Goal: Task Accomplishment & Management: Use online tool/utility

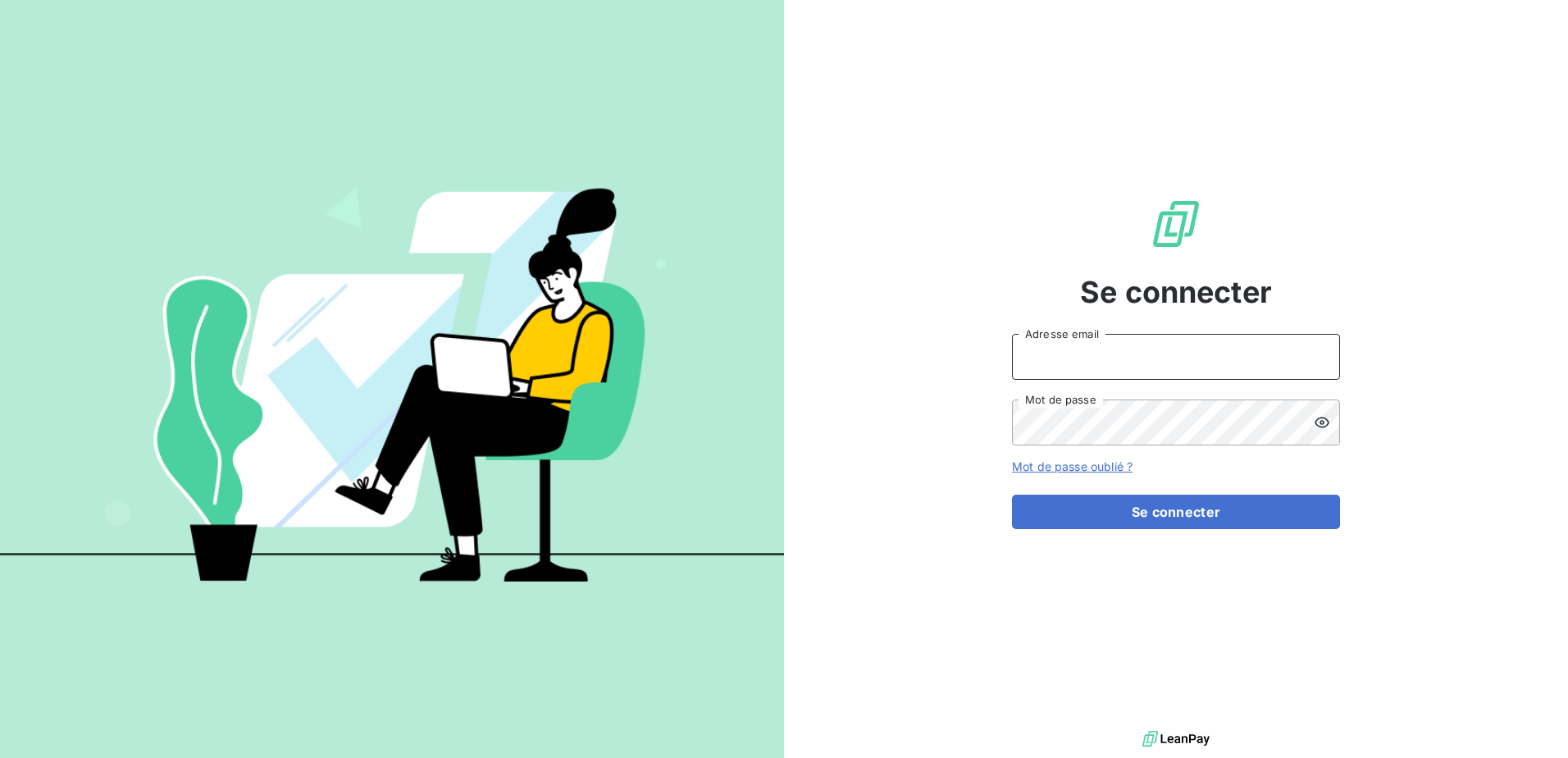
click at [1206, 361] on input "Adresse email" at bounding box center [1175, 357] width 328 height 46
type input "[EMAIL_ADDRESS][DOMAIN_NAME]"
click at [1315, 414] on icon at bounding box center [1322, 422] width 17 height 17
click at [1012, 495] on button "Se connecter" at bounding box center [1175, 511] width 328 height 34
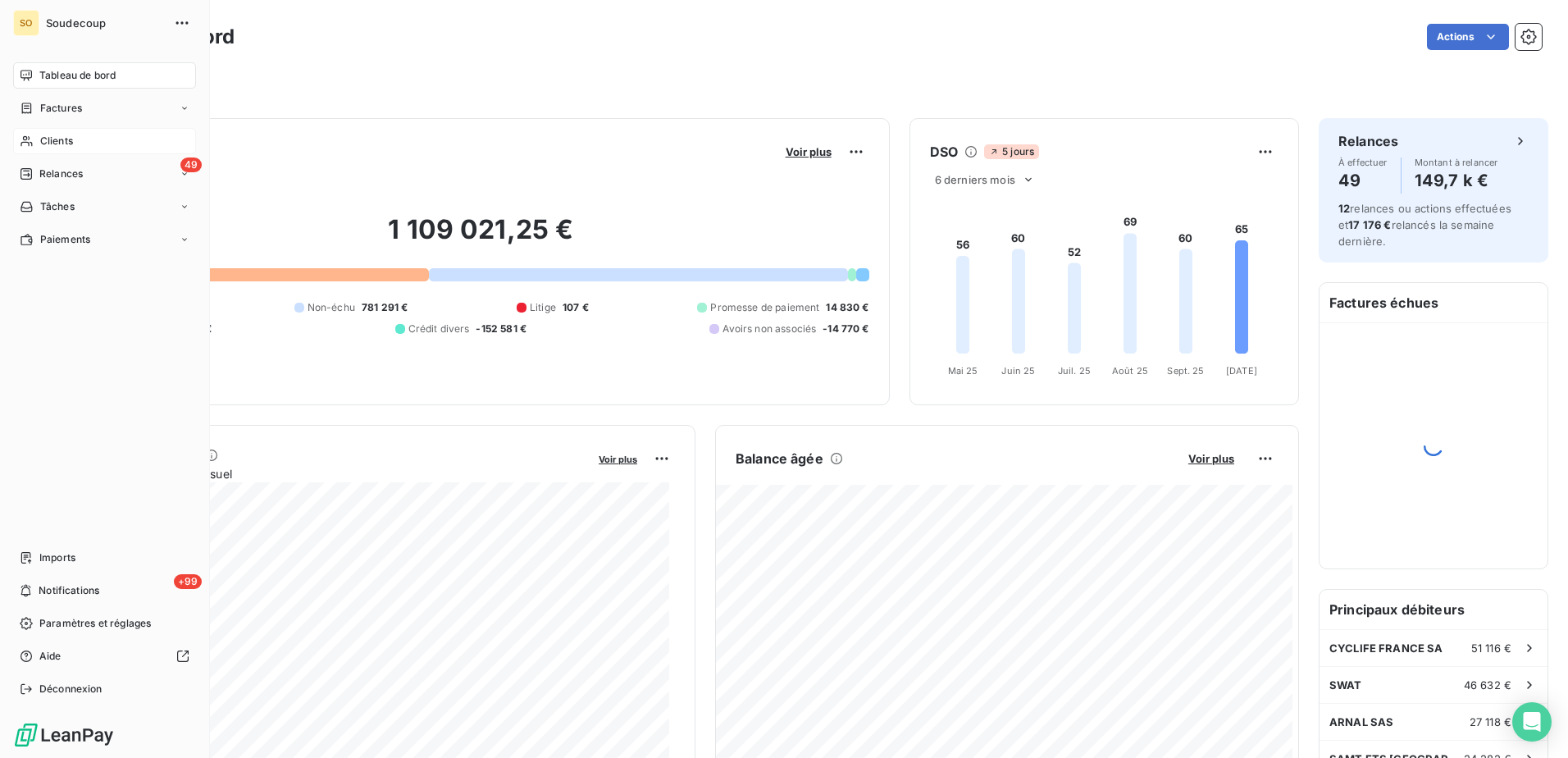
click at [39, 141] on div "Clients" at bounding box center [105, 141] width 183 height 26
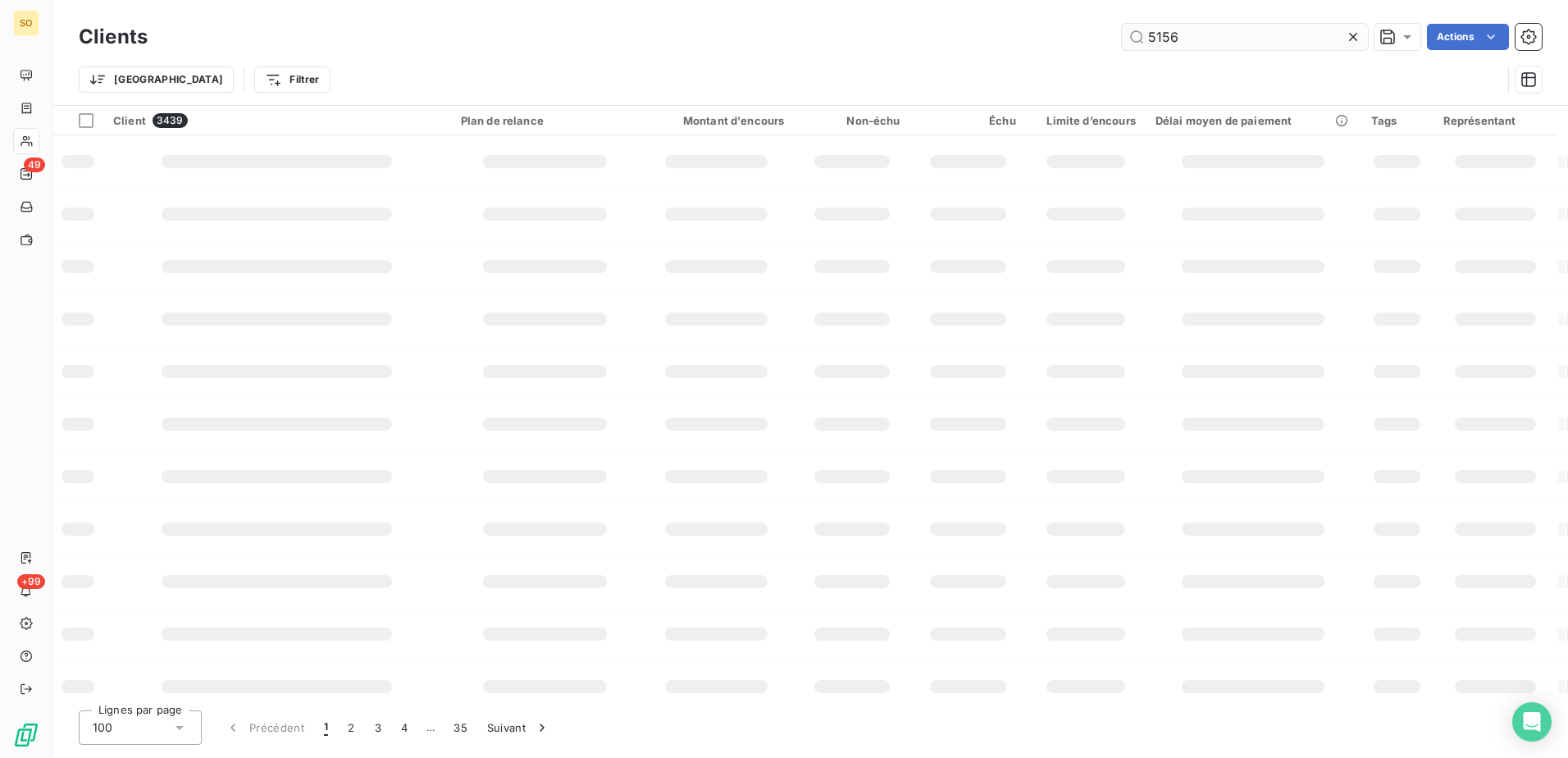
type input "5156"
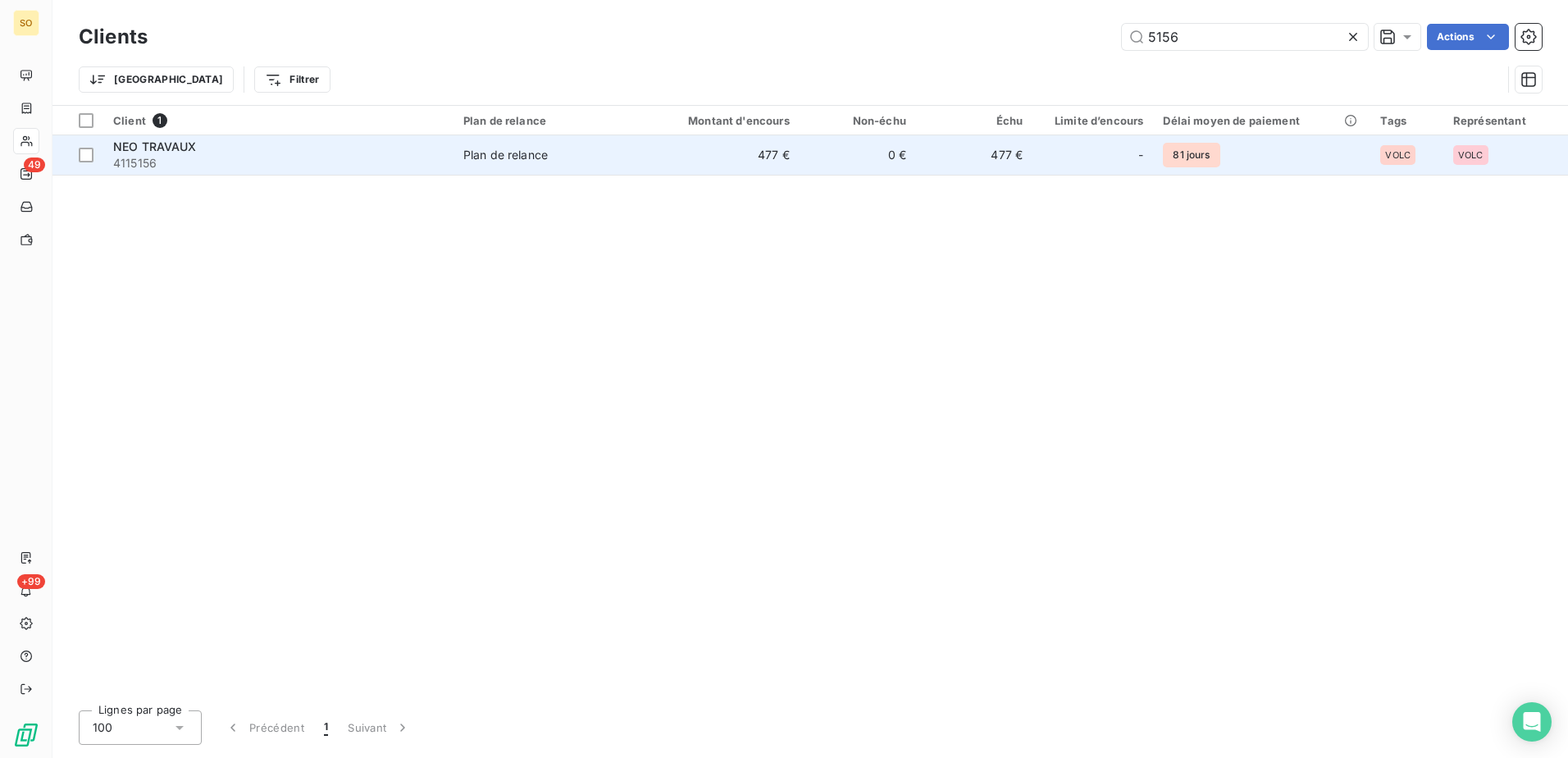
click at [771, 151] on td "477 €" at bounding box center [721, 155] width 156 height 40
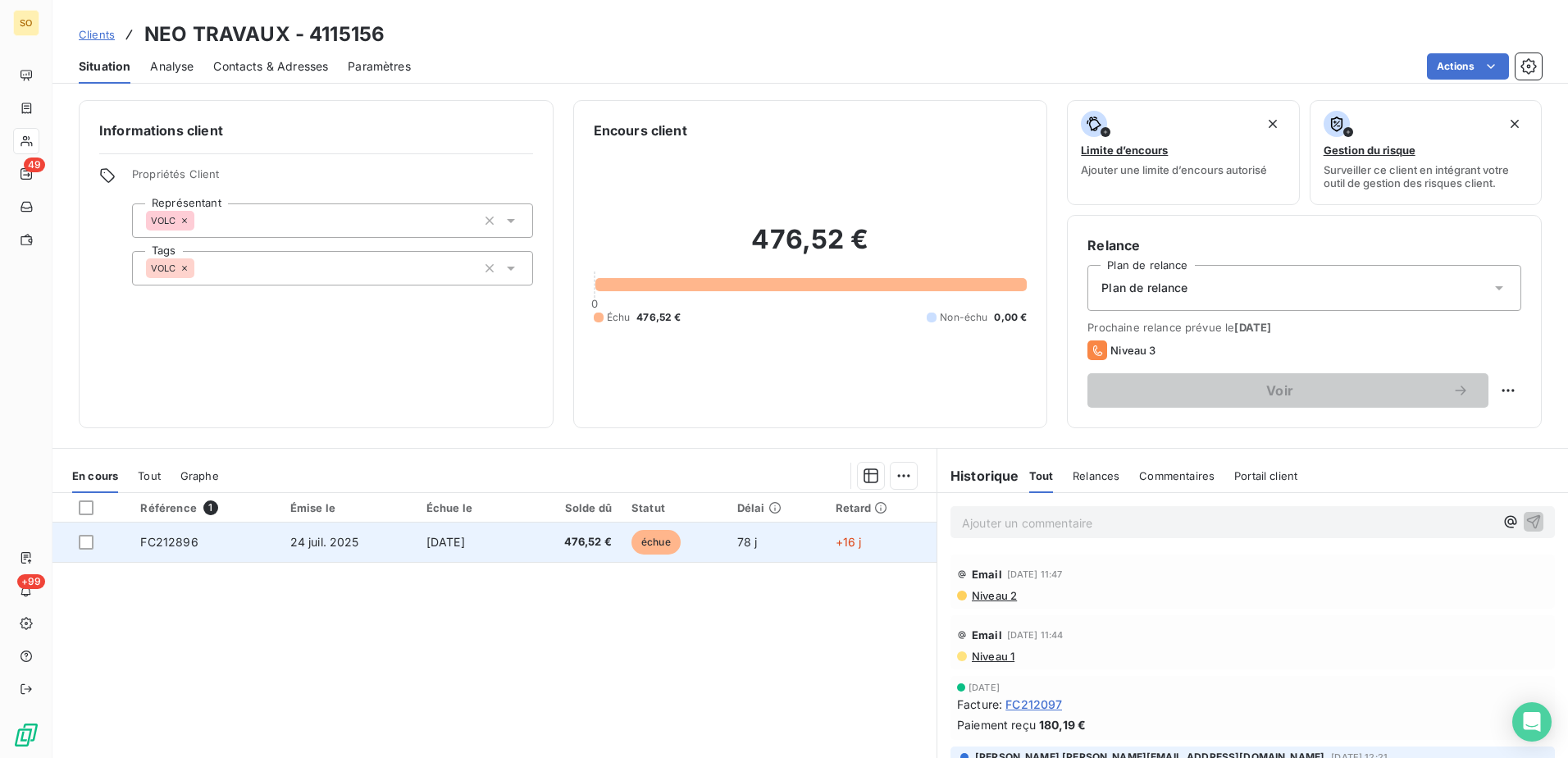
click at [296, 539] on span "24 juil. 2025" at bounding box center [324, 542] width 69 height 14
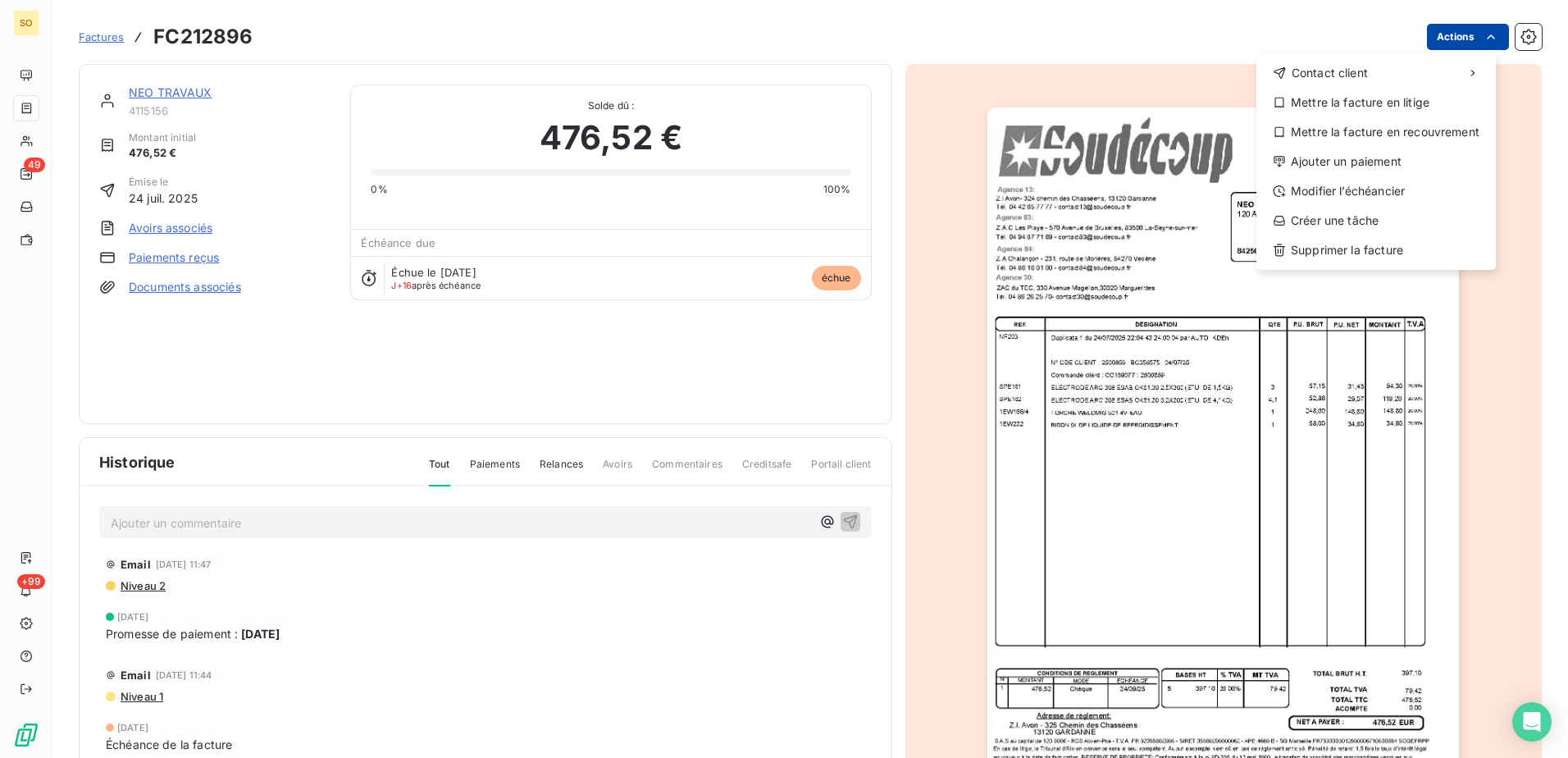
click at [1465, 43] on html "SO 49 +99 Factures FC212896 Actions Contact client Mettre la facture en litige …" at bounding box center [784, 379] width 1568 height 758
click at [1372, 158] on div "Ajouter un paiement" at bounding box center [1377, 162] width 227 height 26
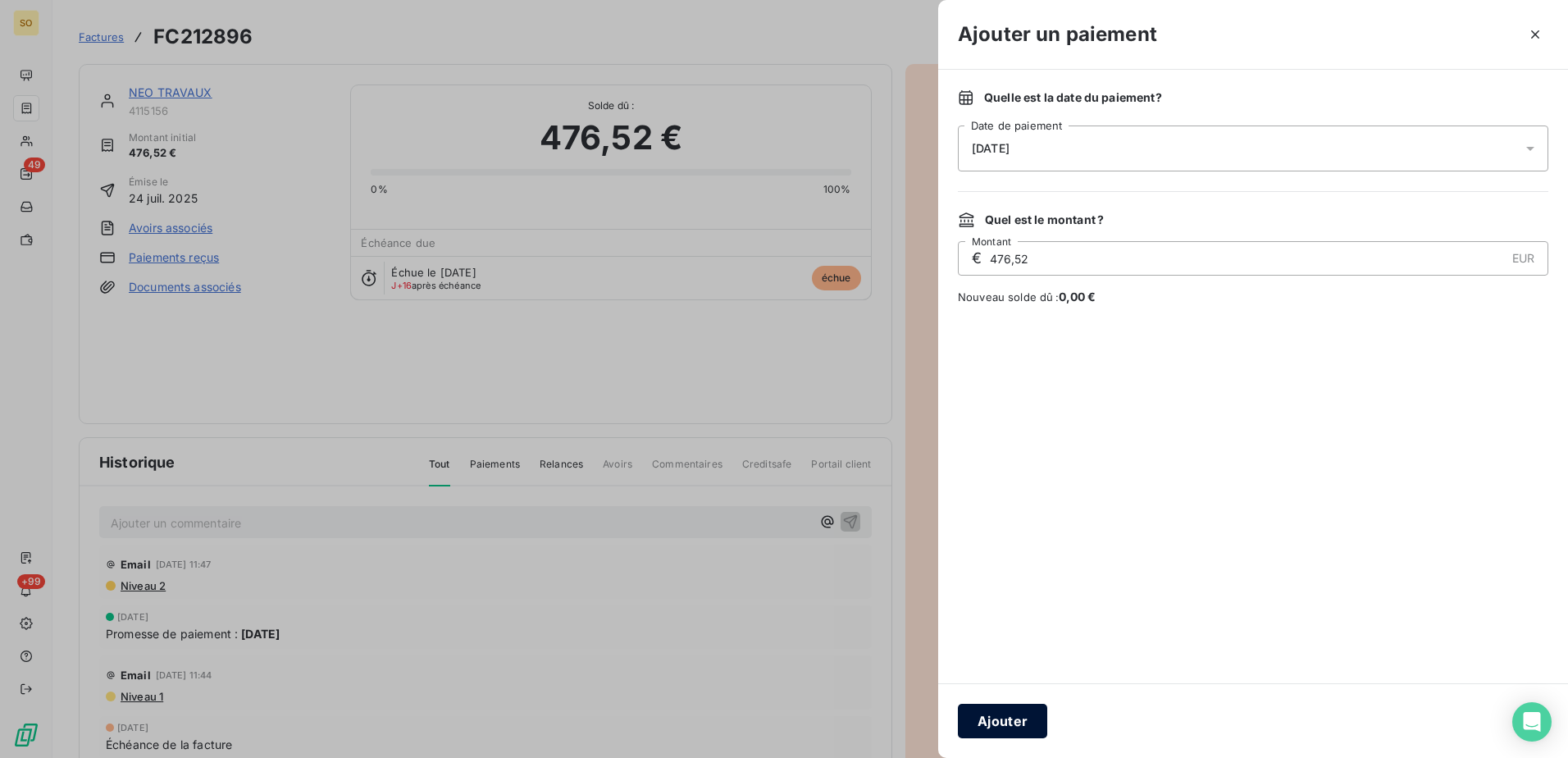
click at [1015, 715] on button "Ajouter" at bounding box center [1002, 720] width 90 height 34
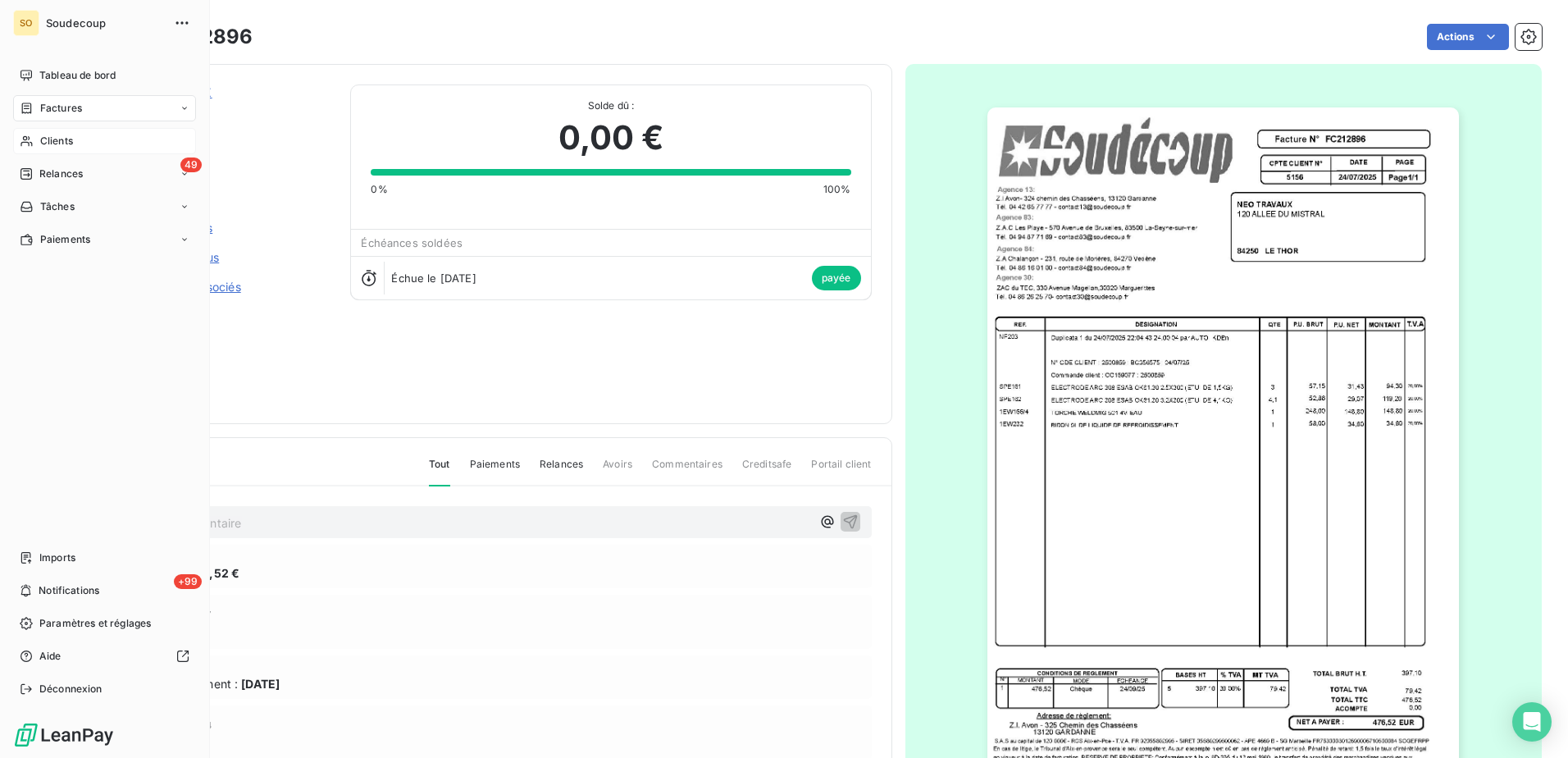
click at [55, 134] on span "Clients" at bounding box center [56, 141] width 33 height 15
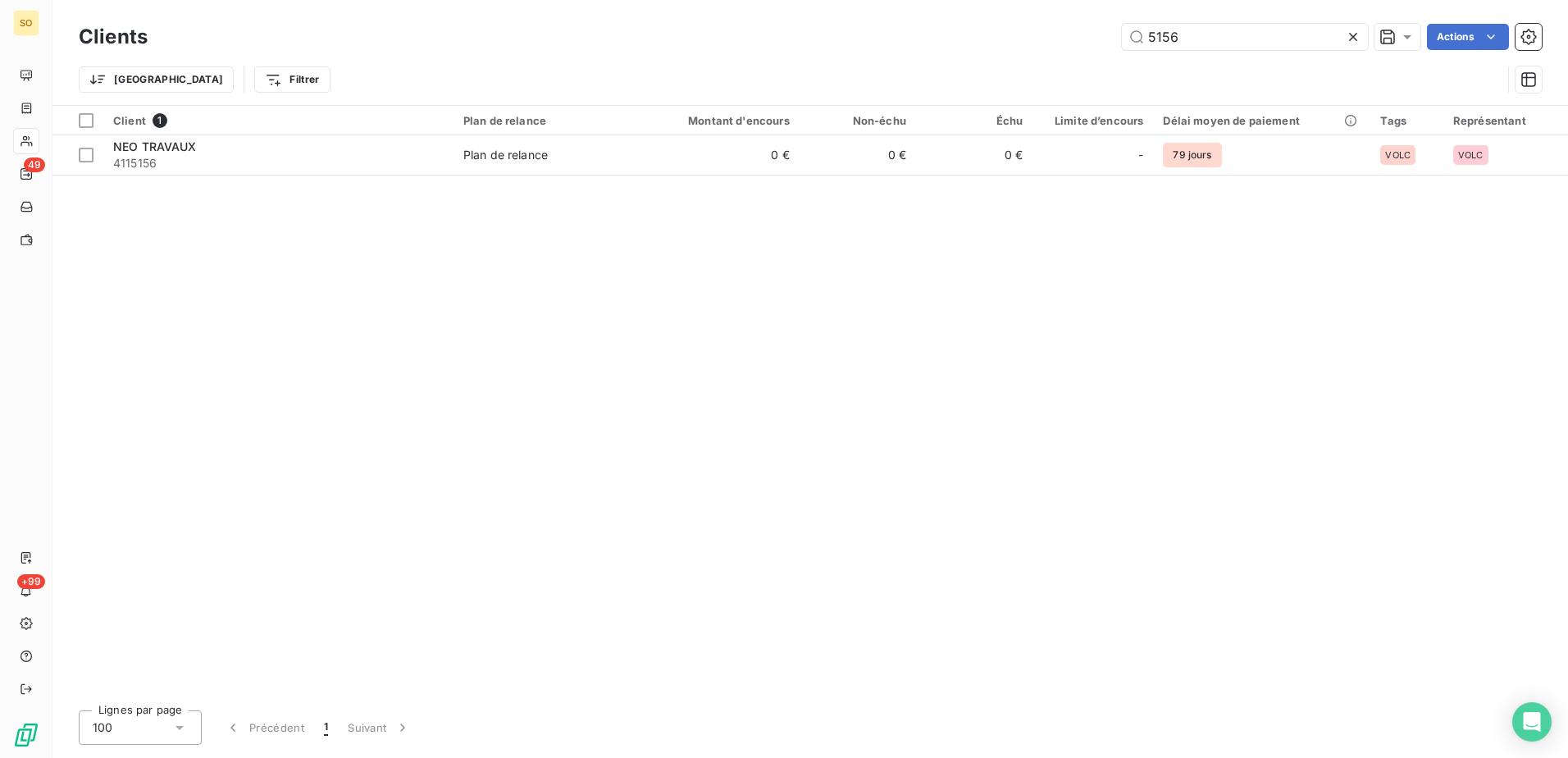
drag, startPoint x: 1139, startPoint y: 38, endPoint x: 981, endPoint y: 54, distance: 158.8
click at [982, 53] on div "Clients 5156 Actions" at bounding box center [811, 36] width 1463 height 34
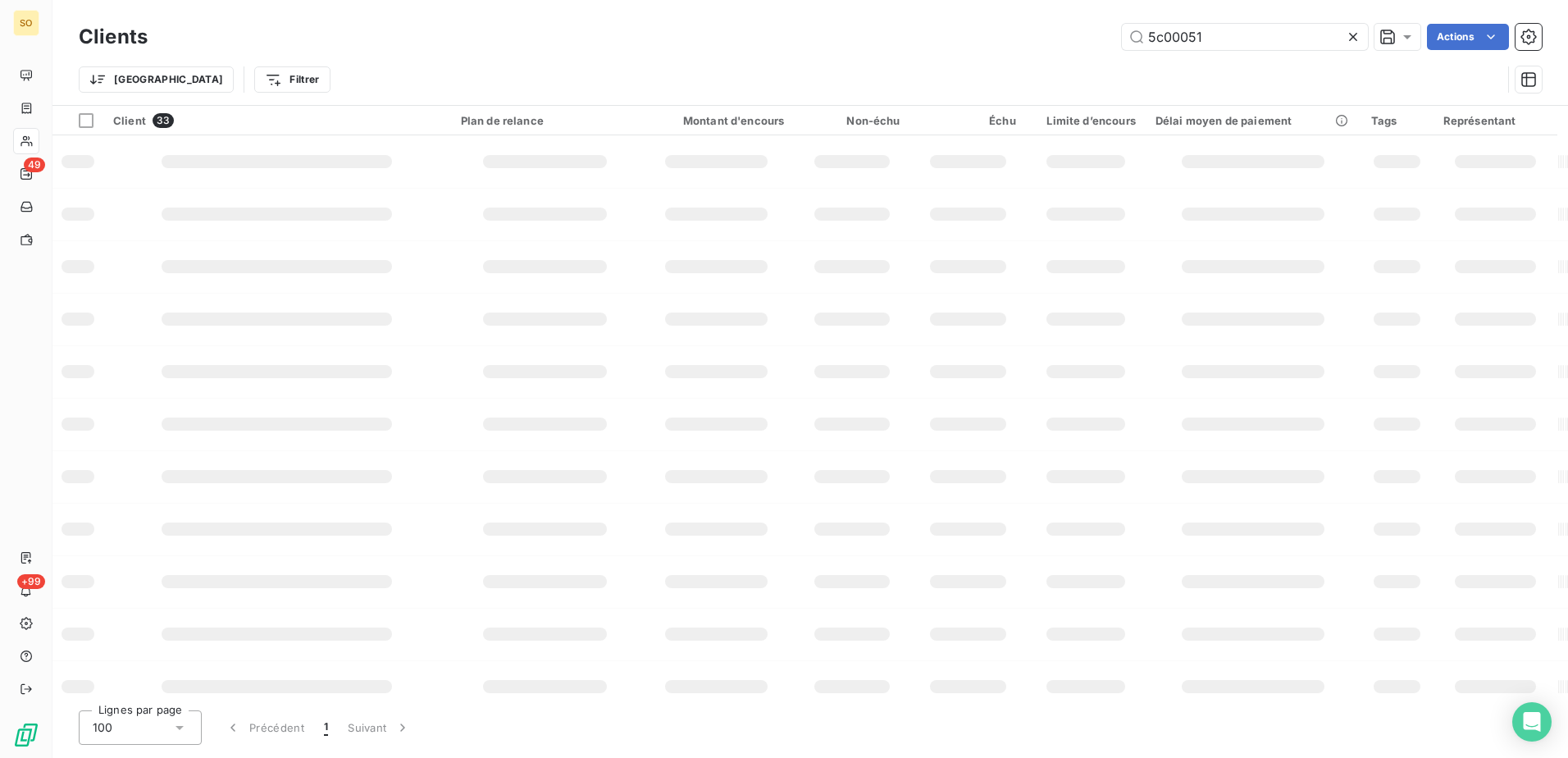
type input "5c00051"
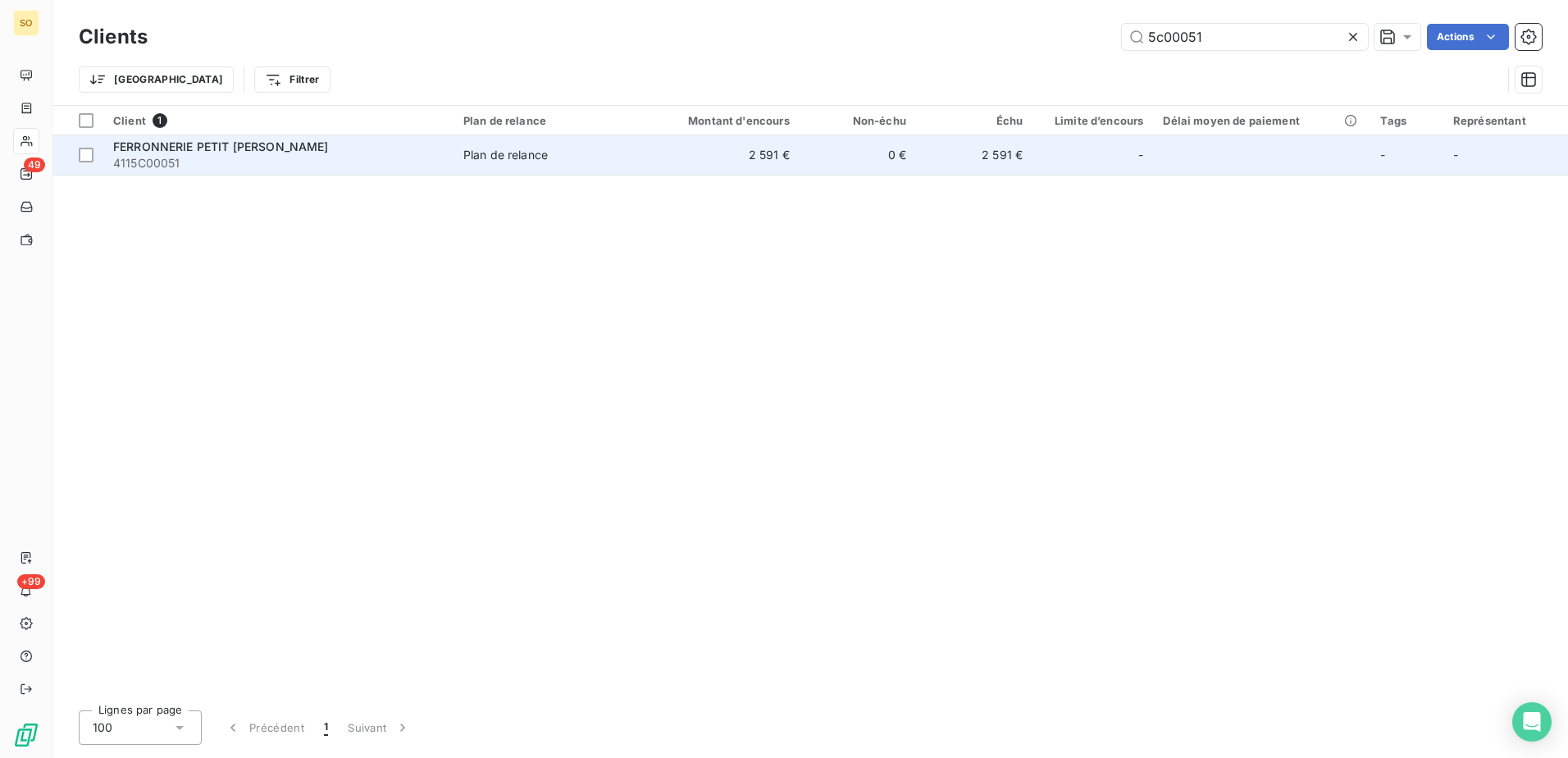
click at [493, 159] on div "Plan de relance" at bounding box center [505, 155] width 84 height 17
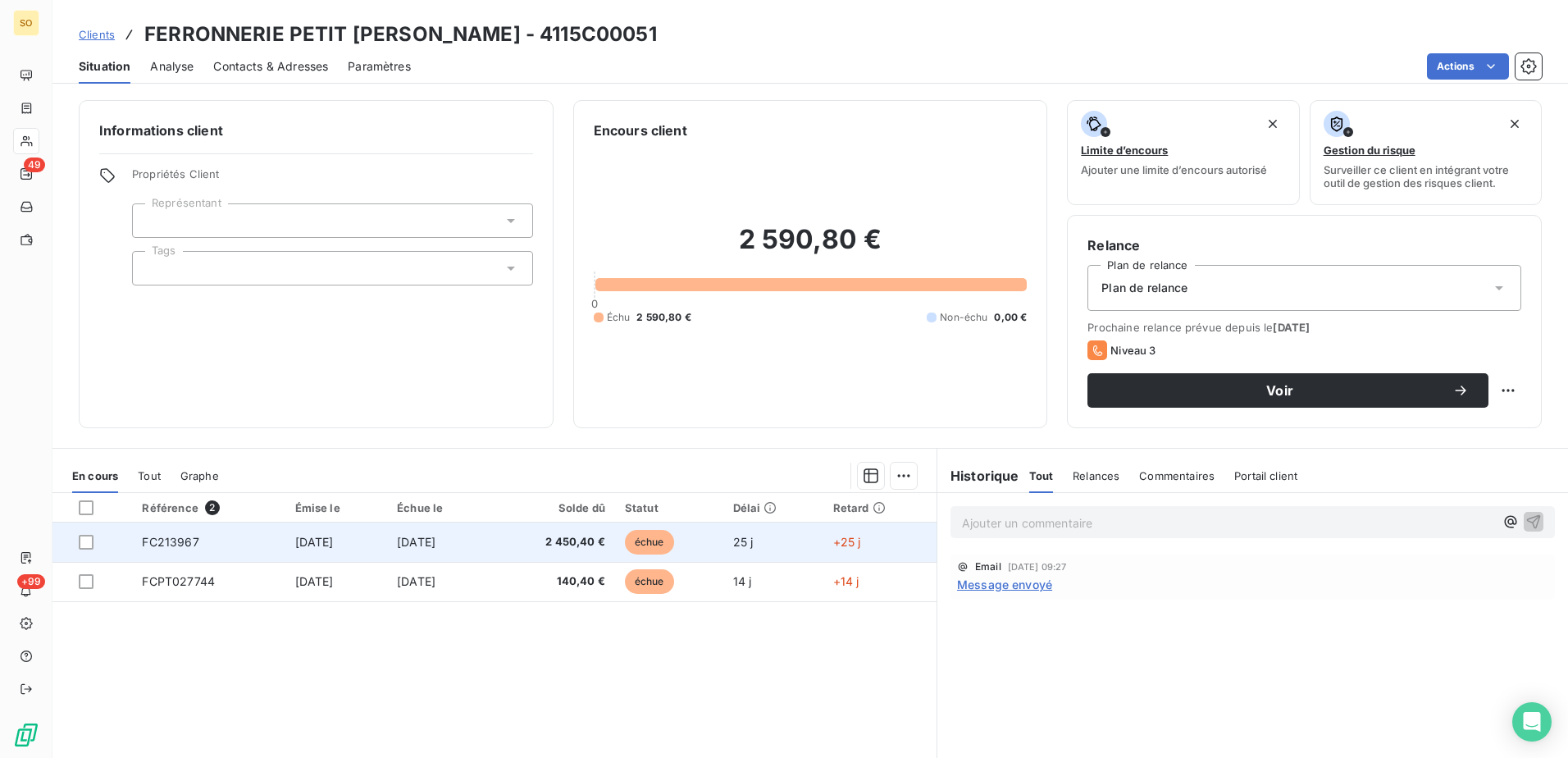
click at [436, 544] on span "[DATE]" at bounding box center [416, 542] width 39 height 14
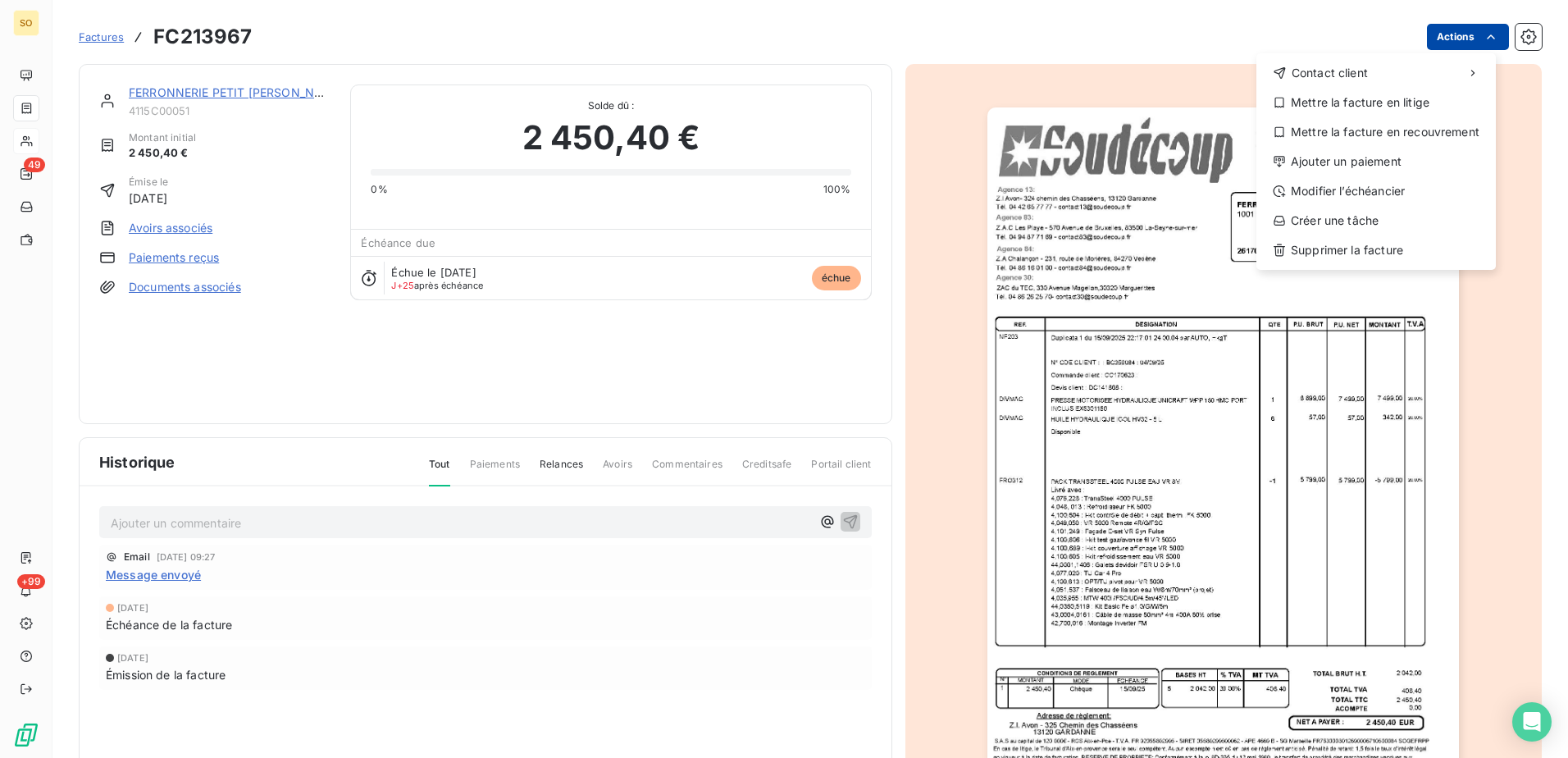
click at [1434, 33] on html "SO 49 +99 Factures FC213967 Actions Contact client Mettre la facture en litige …" at bounding box center [784, 379] width 1568 height 758
click at [1402, 169] on div "Ajouter un paiement" at bounding box center [1377, 162] width 227 height 26
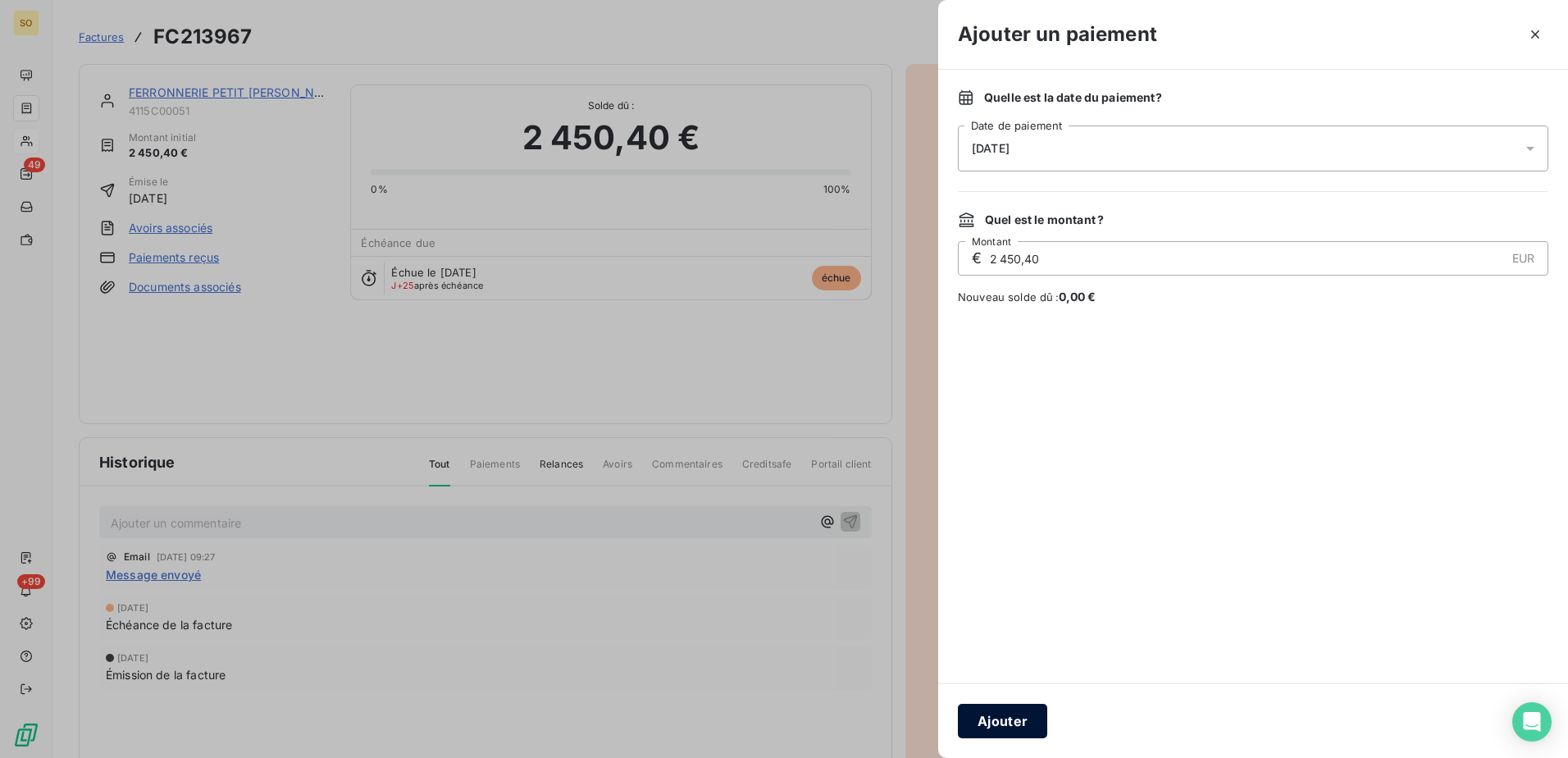
click at [1005, 713] on button "Ajouter" at bounding box center [1002, 720] width 90 height 34
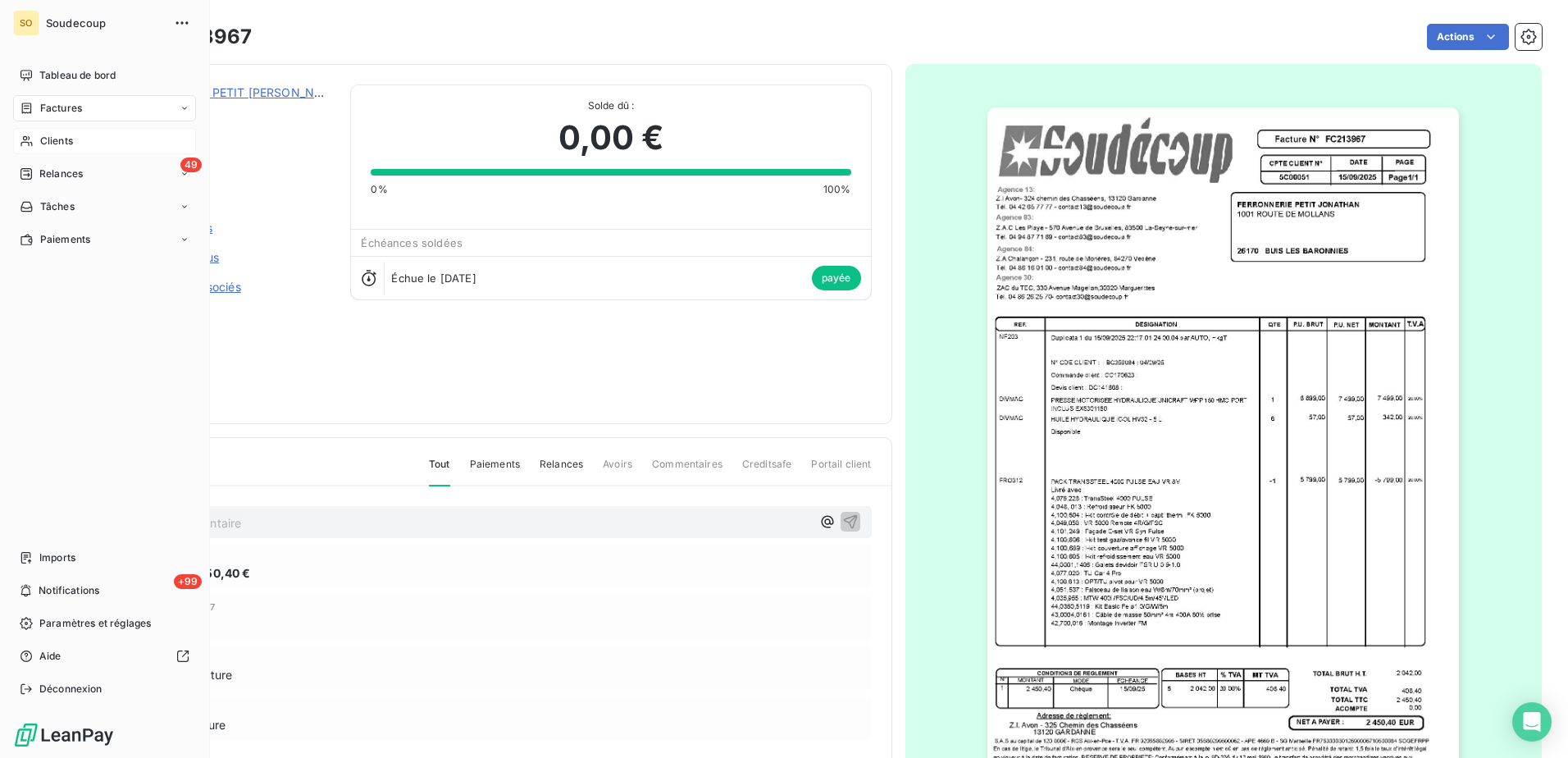
click at [42, 139] on span "Clients" at bounding box center [56, 141] width 33 height 15
